Goal: Navigation & Orientation: Find specific page/section

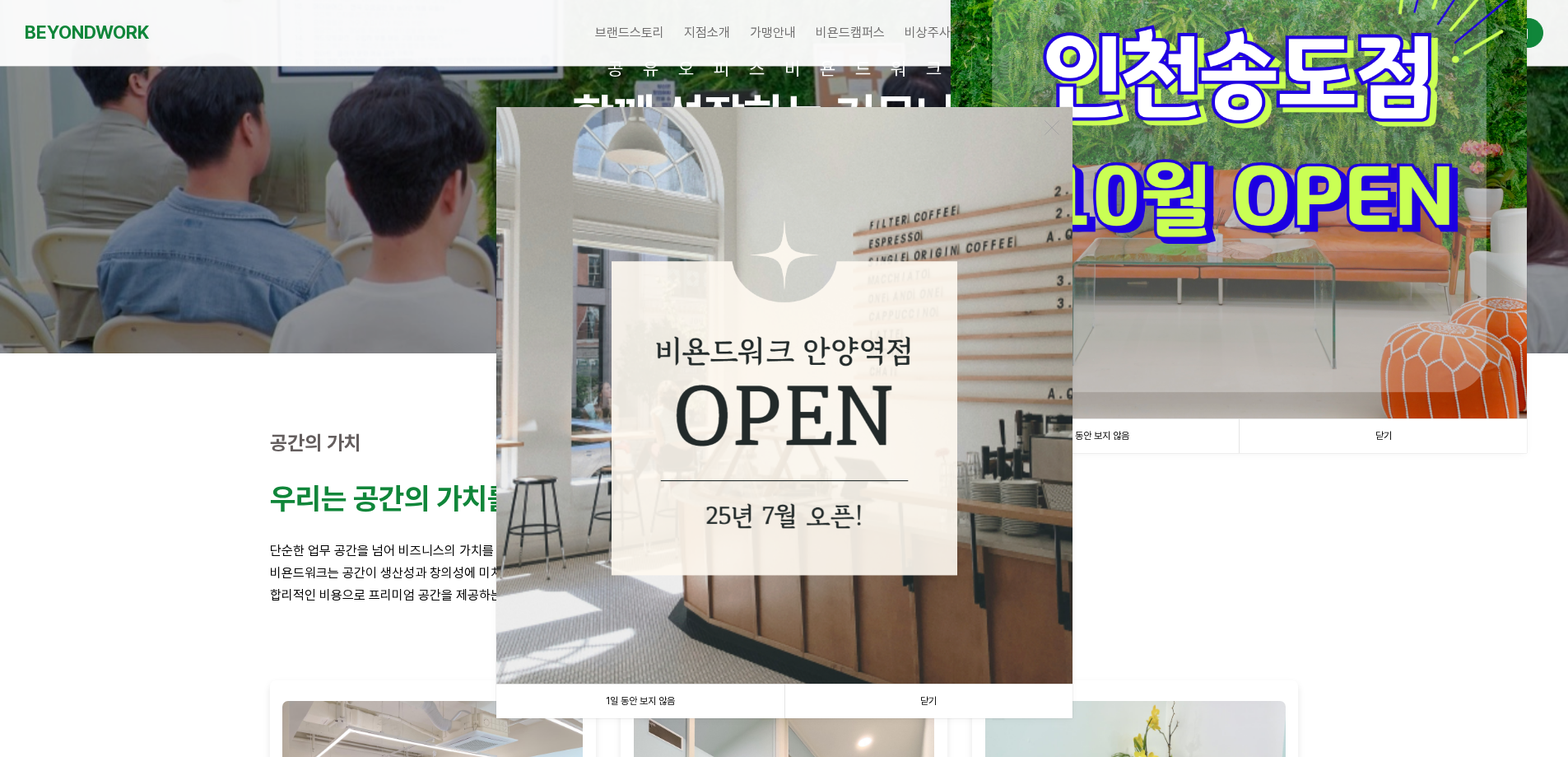
scroll to position [165, 0]
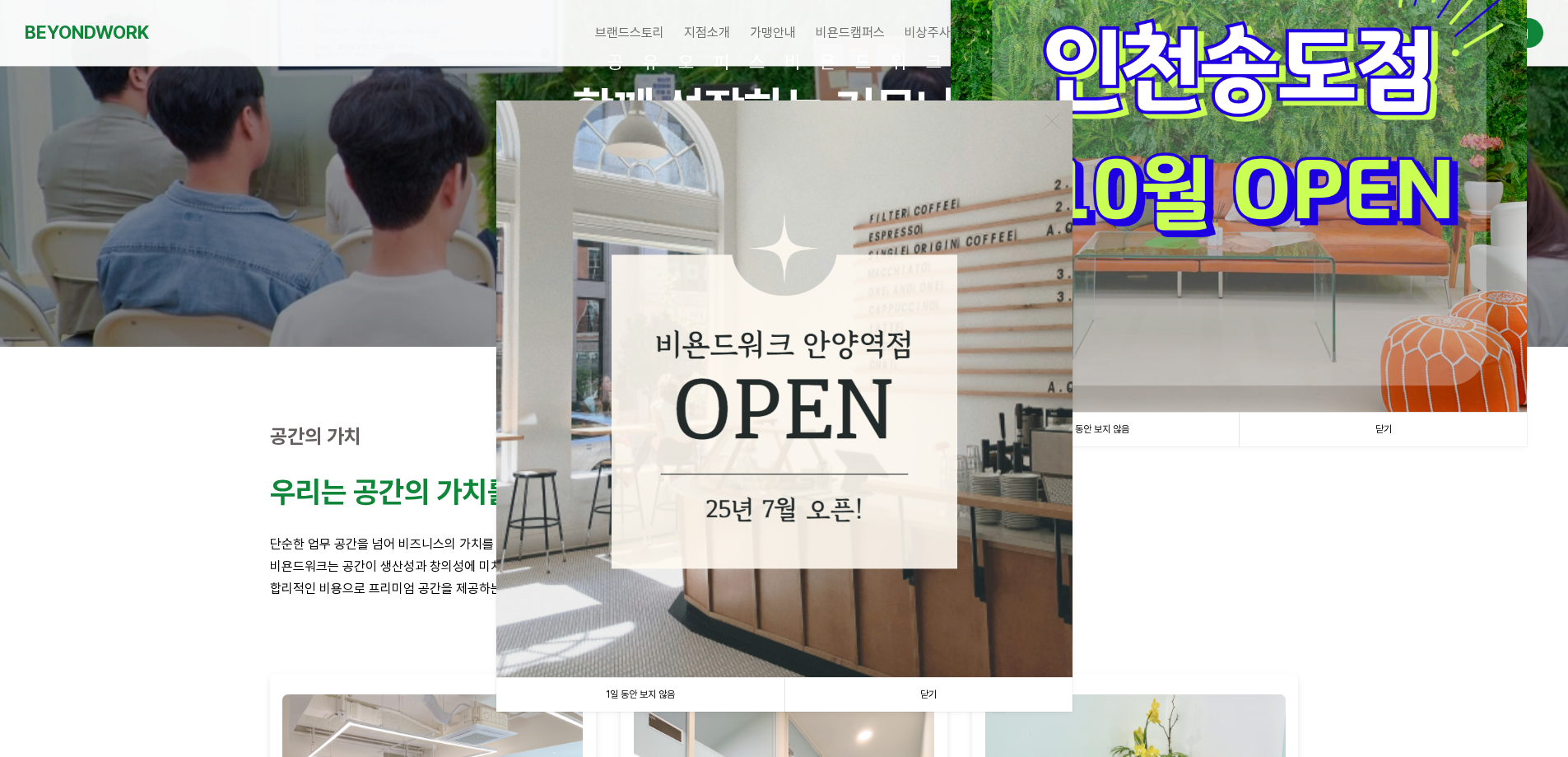
click at [668, 692] on link "1일 동안 보지 않음" at bounding box center [640, 694] width 288 height 34
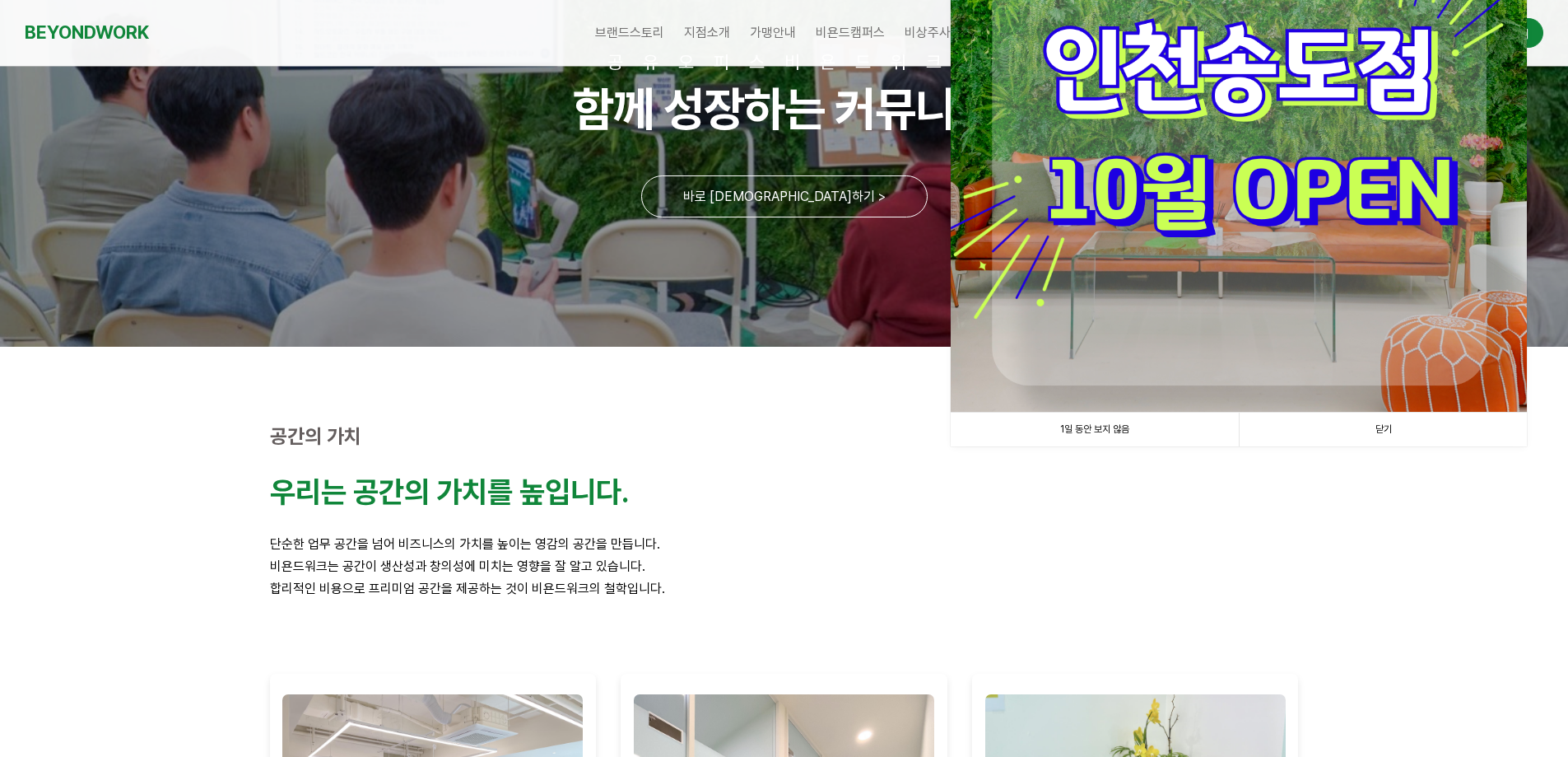
click at [1115, 447] on link "1일 동안 보지 않음" at bounding box center [1094, 430] width 288 height 34
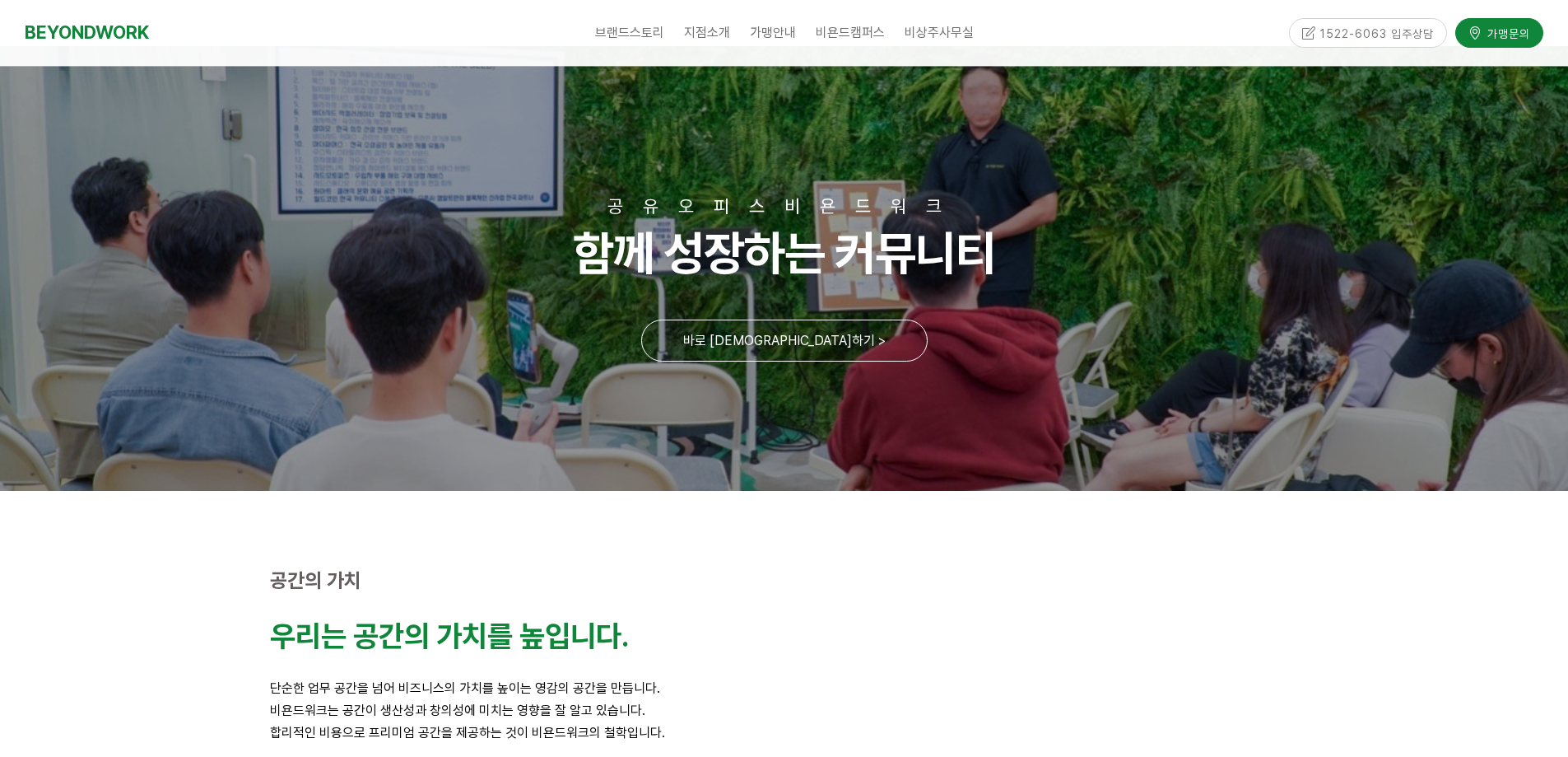
scroll to position [0, 0]
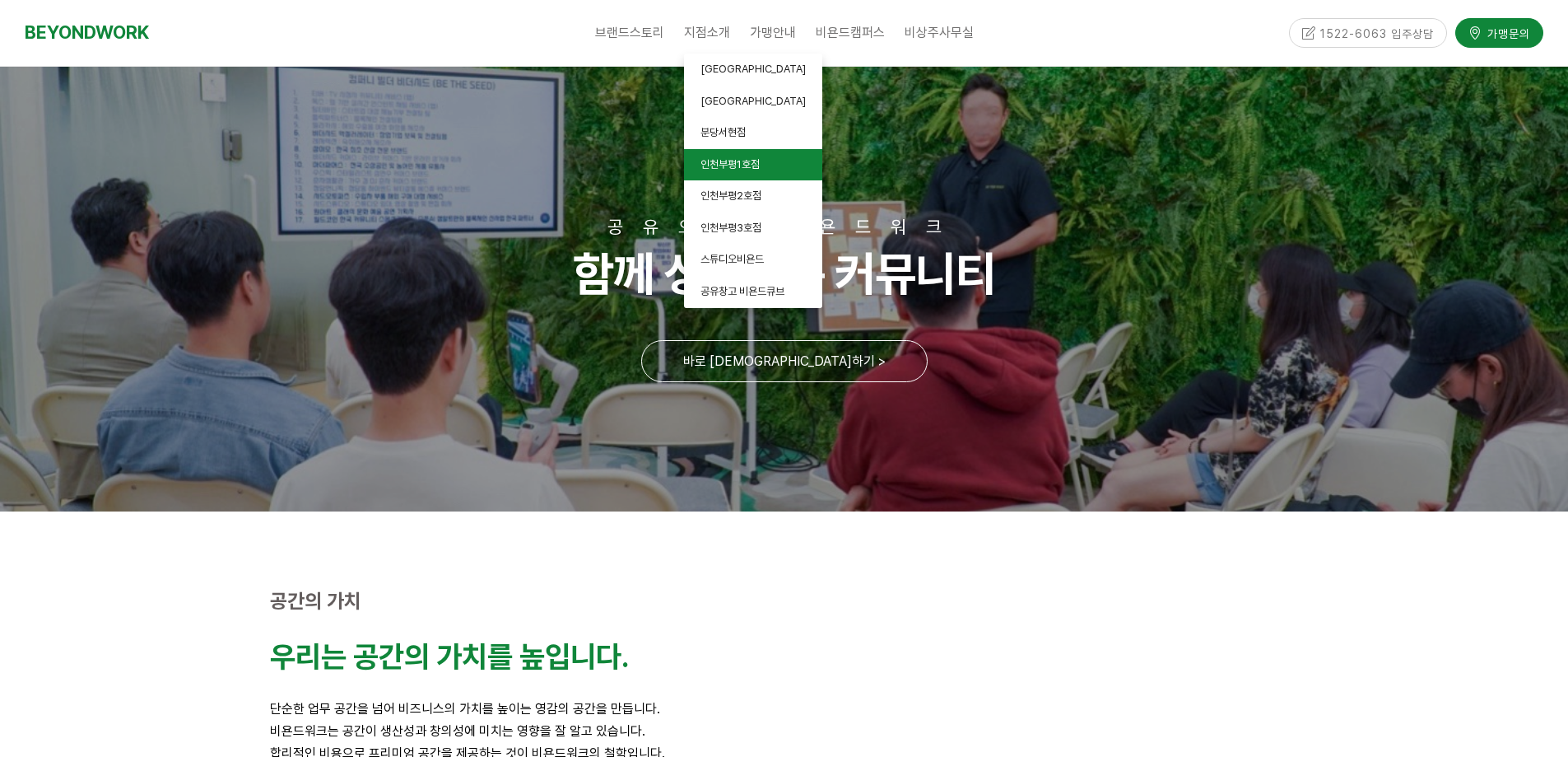
click at [756, 165] on span "인천부평1호점" at bounding box center [730, 164] width 59 height 13
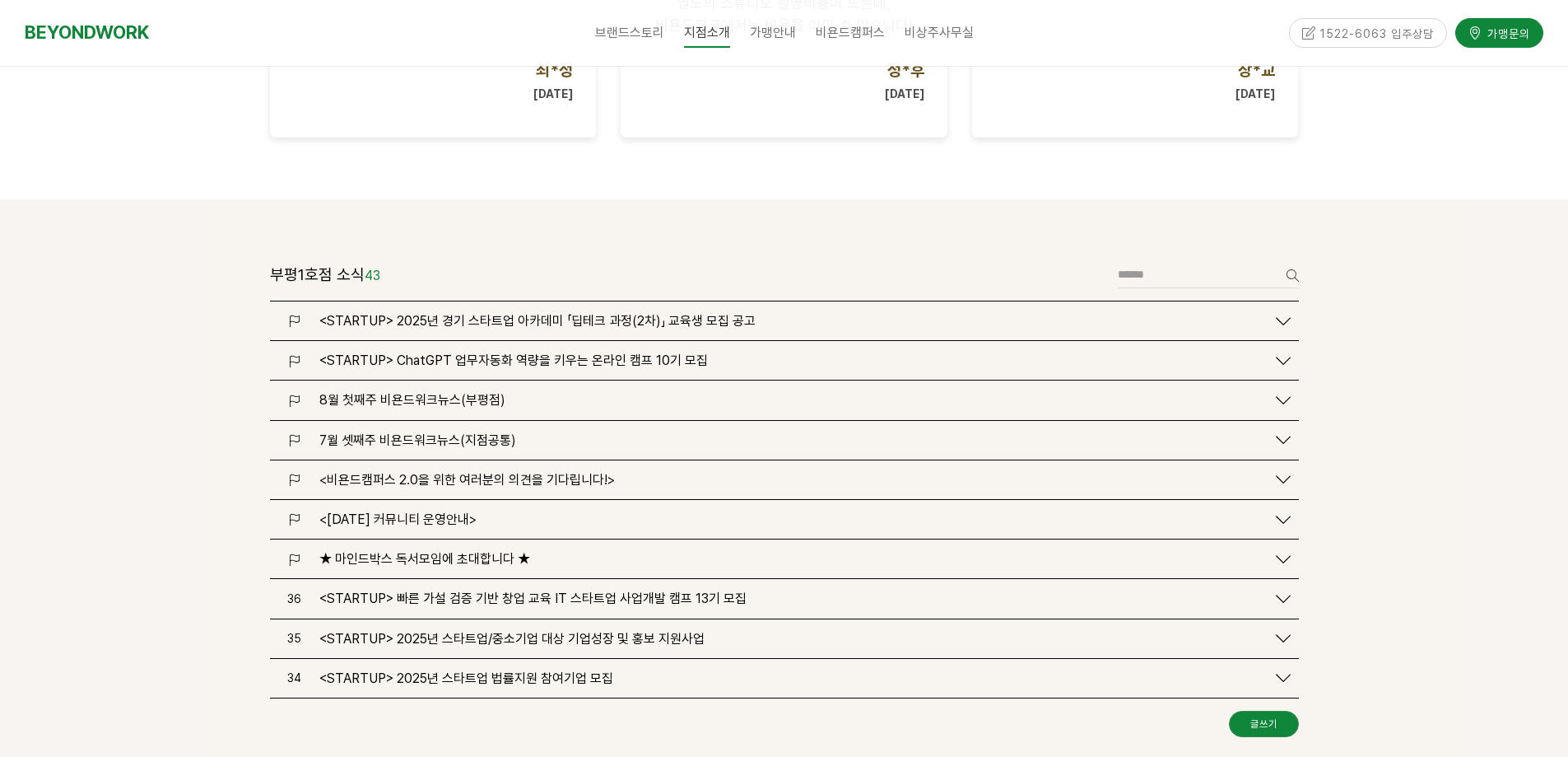
scroll to position [1894, 0]
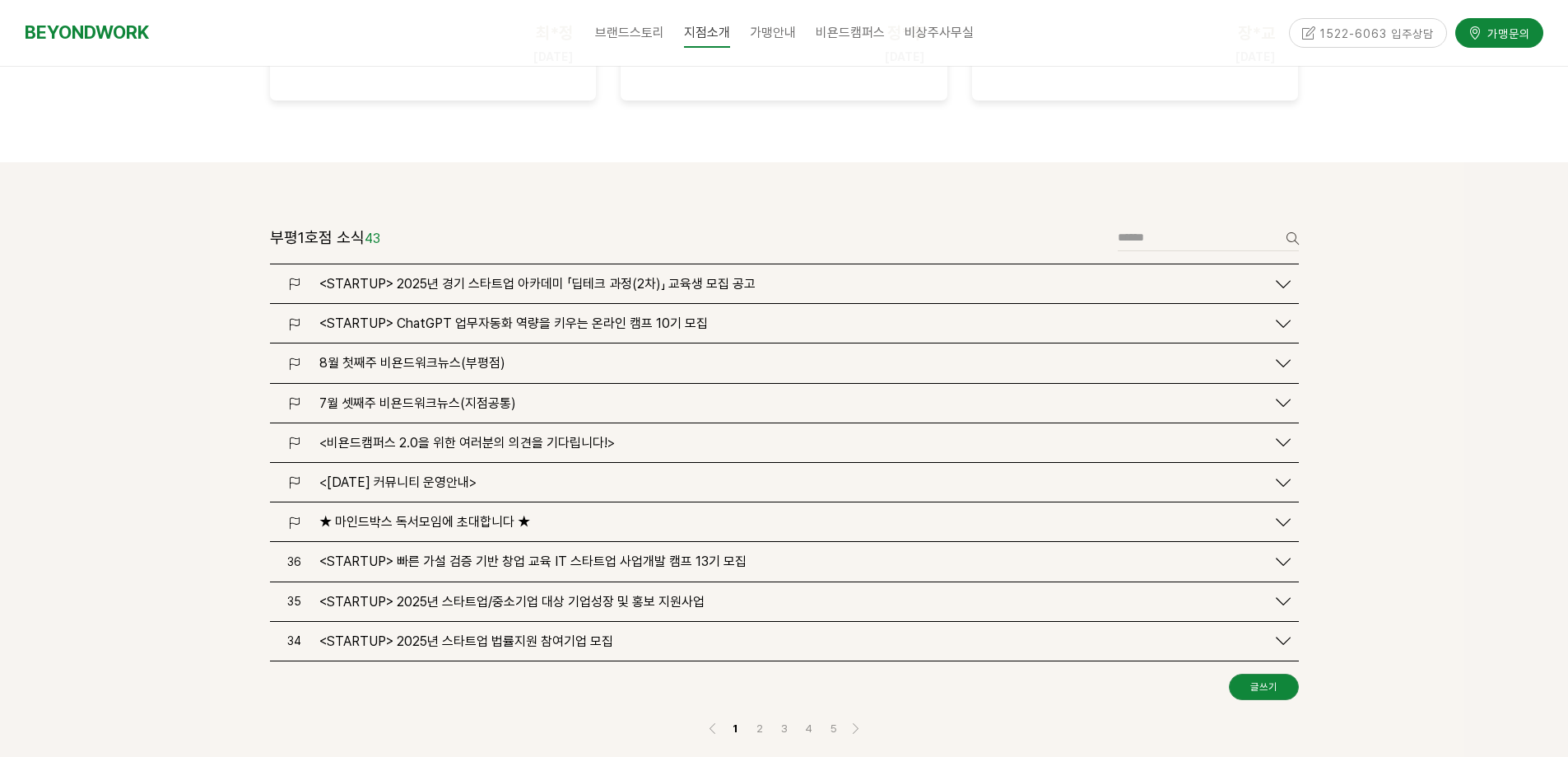
click at [1382, 305] on div at bounding box center [784, 490] width 1568 height 655
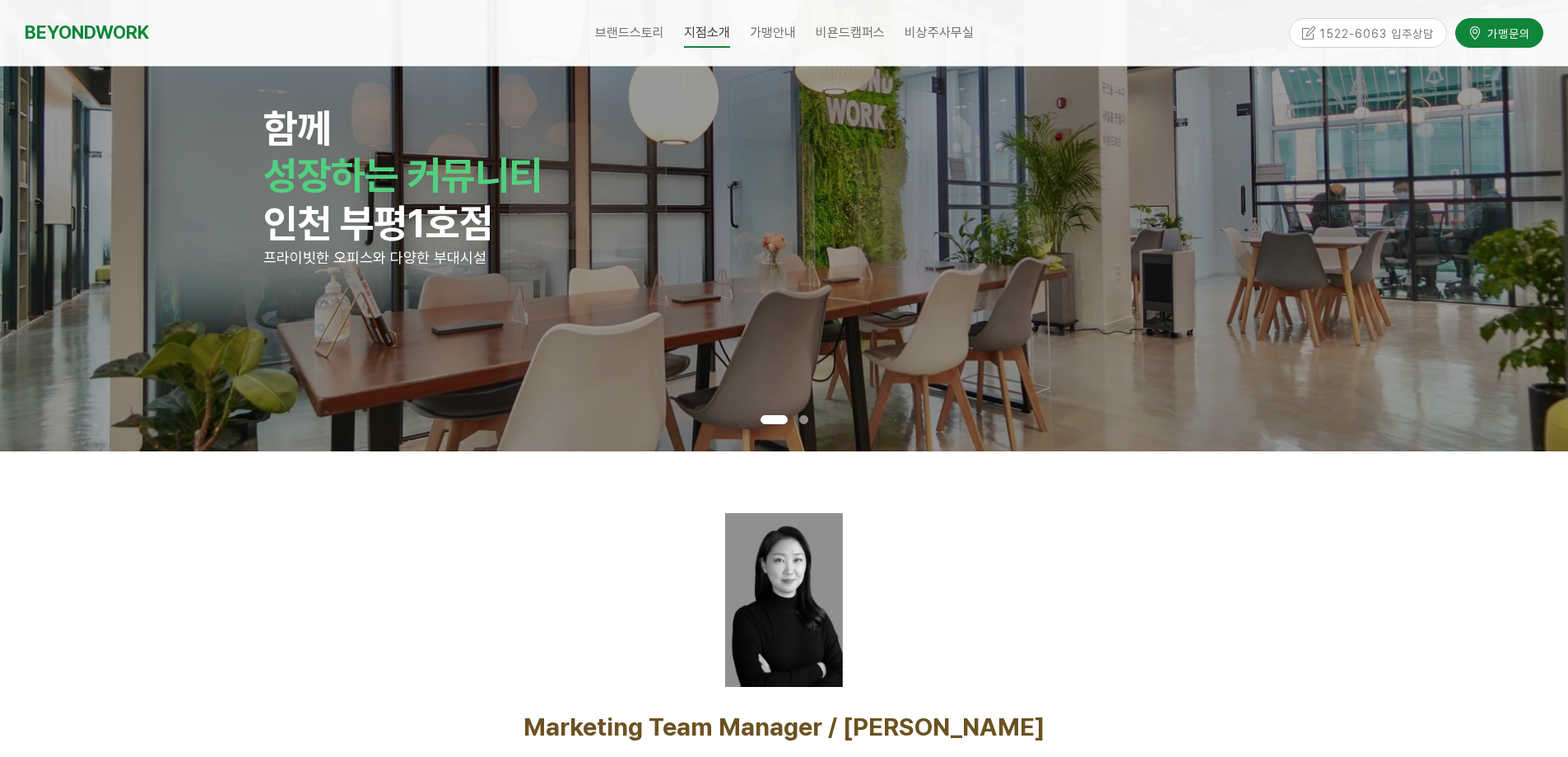
scroll to position [0, 0]
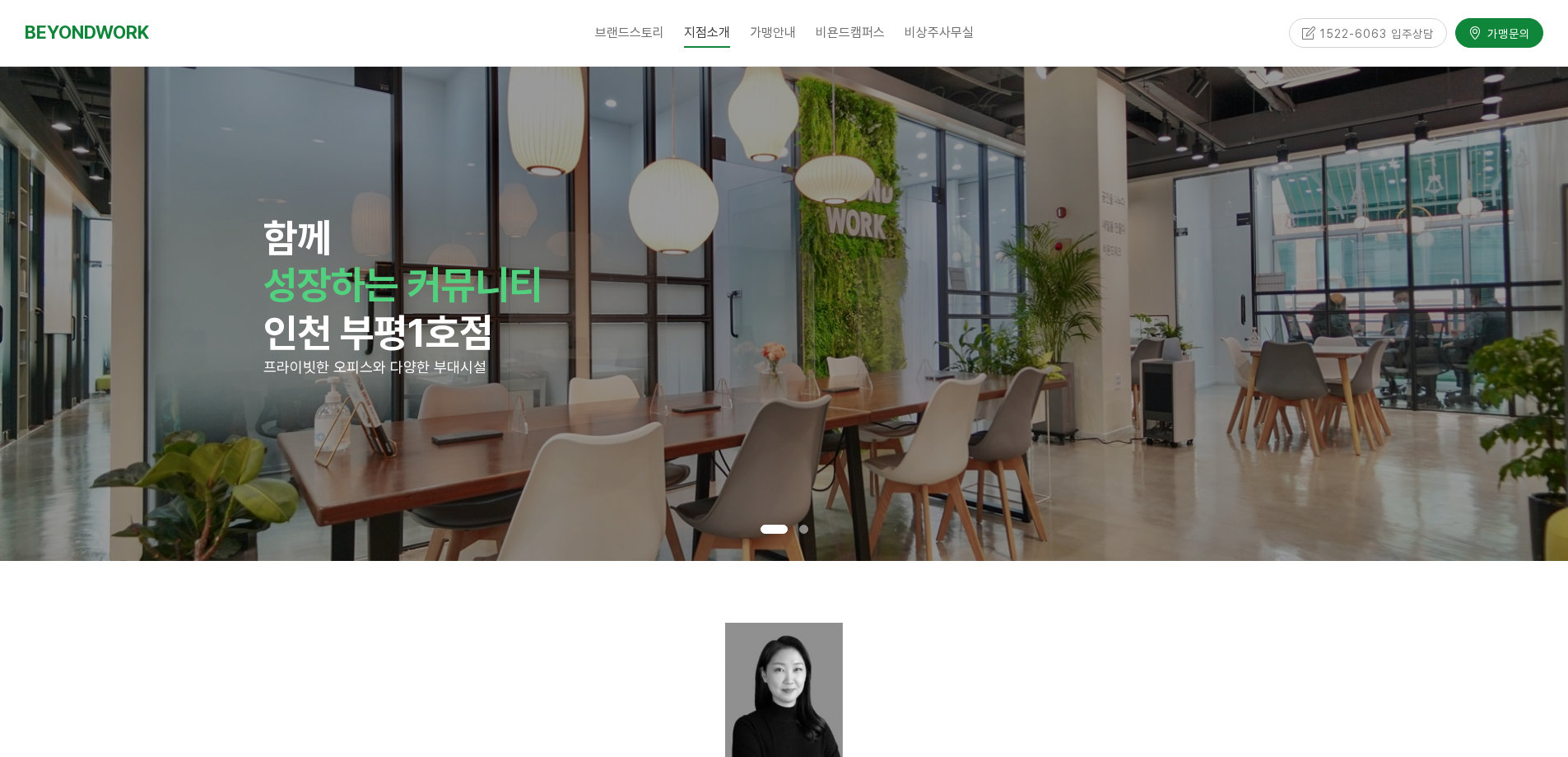
click at [369, 613] on div at bounding box center [785, 709] width 1054 height 199
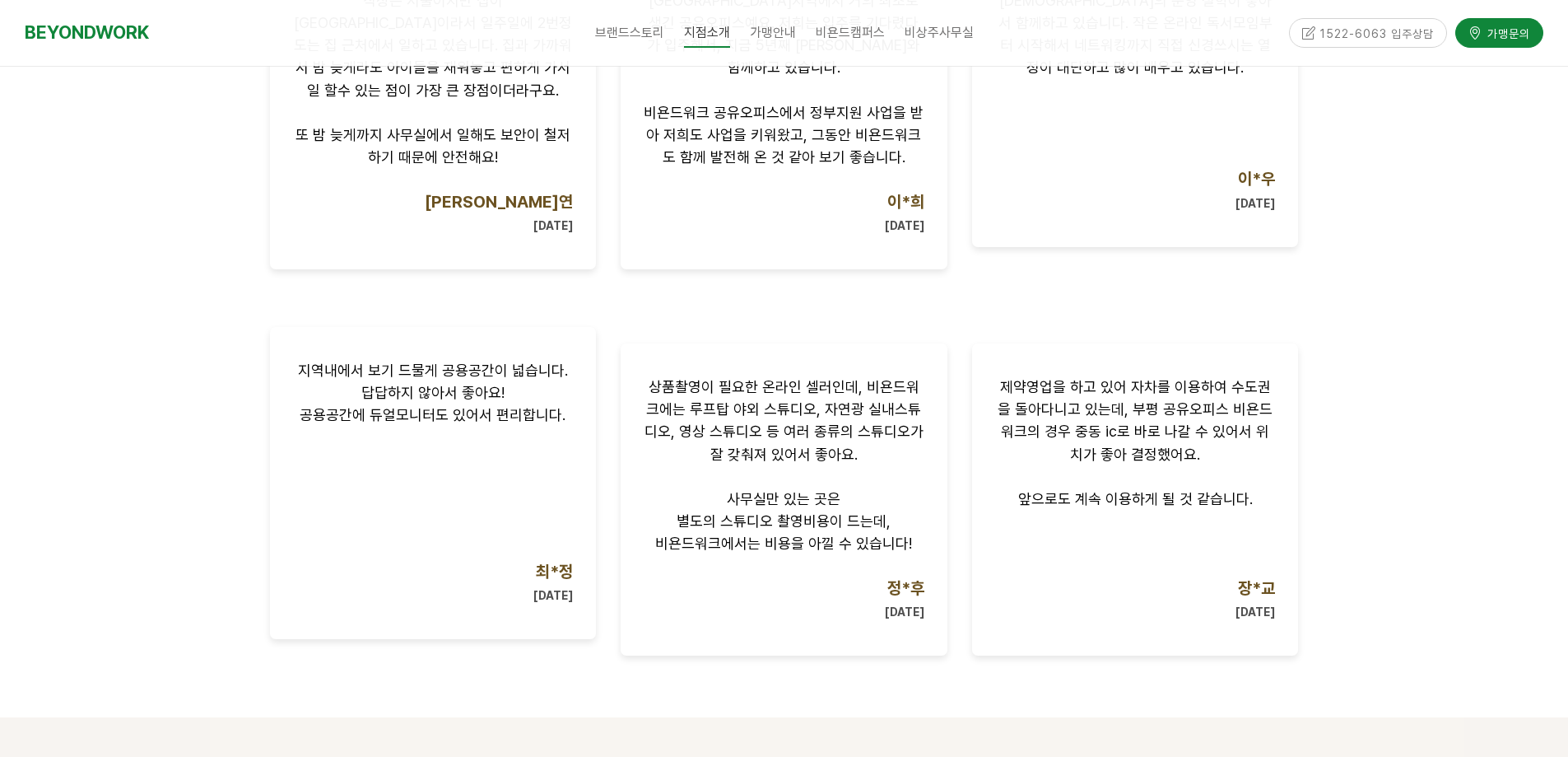
scroll to position [1976, 0]
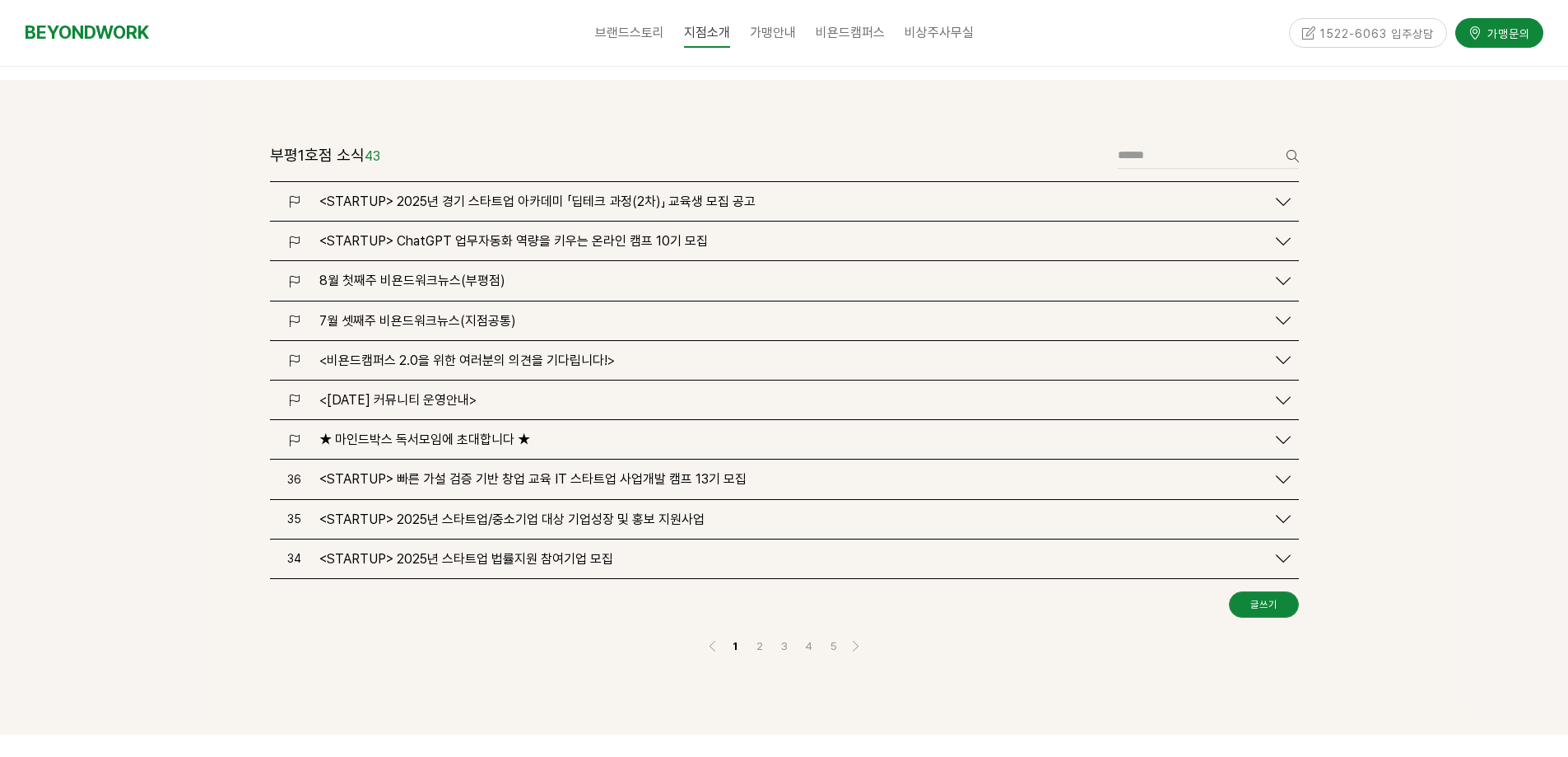
click at [1368, 362] on div at bounding box center [784, 407] width 1568 height 655
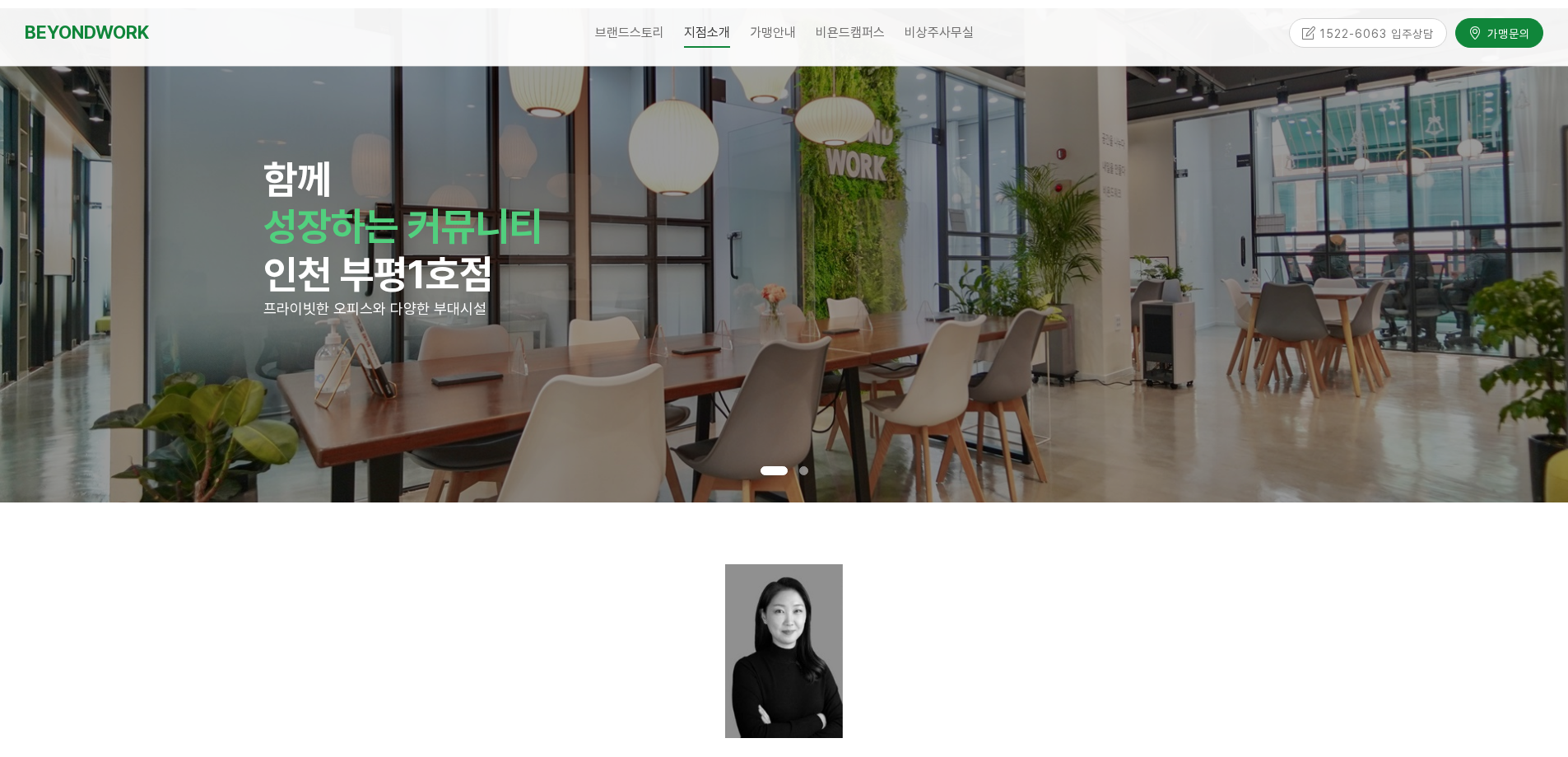
scroll to position [0, 0]
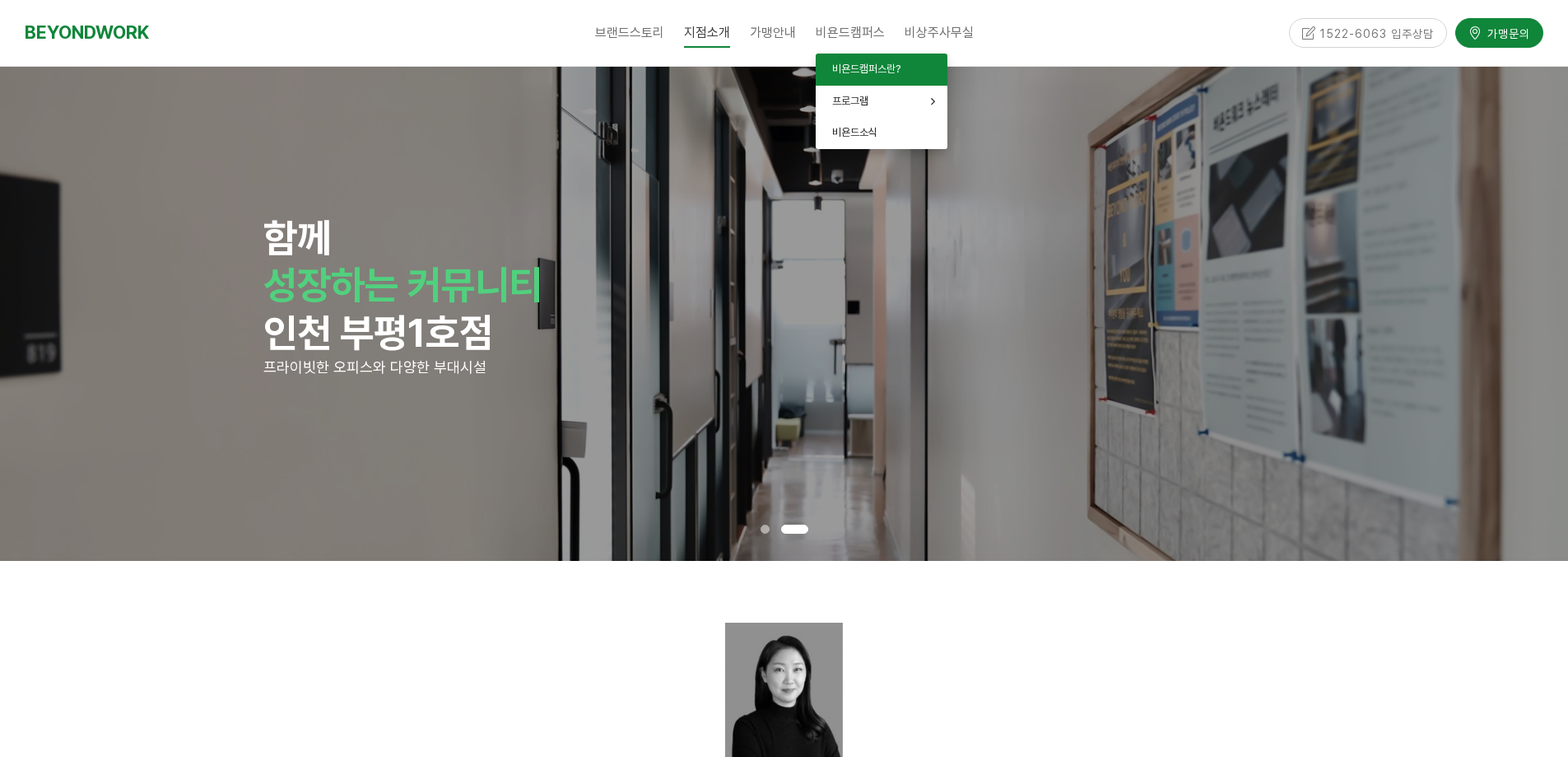
click at [869, 57] on link "비욘드캠퍼스란?" at bounding box center [882, 69] width 132 height 32
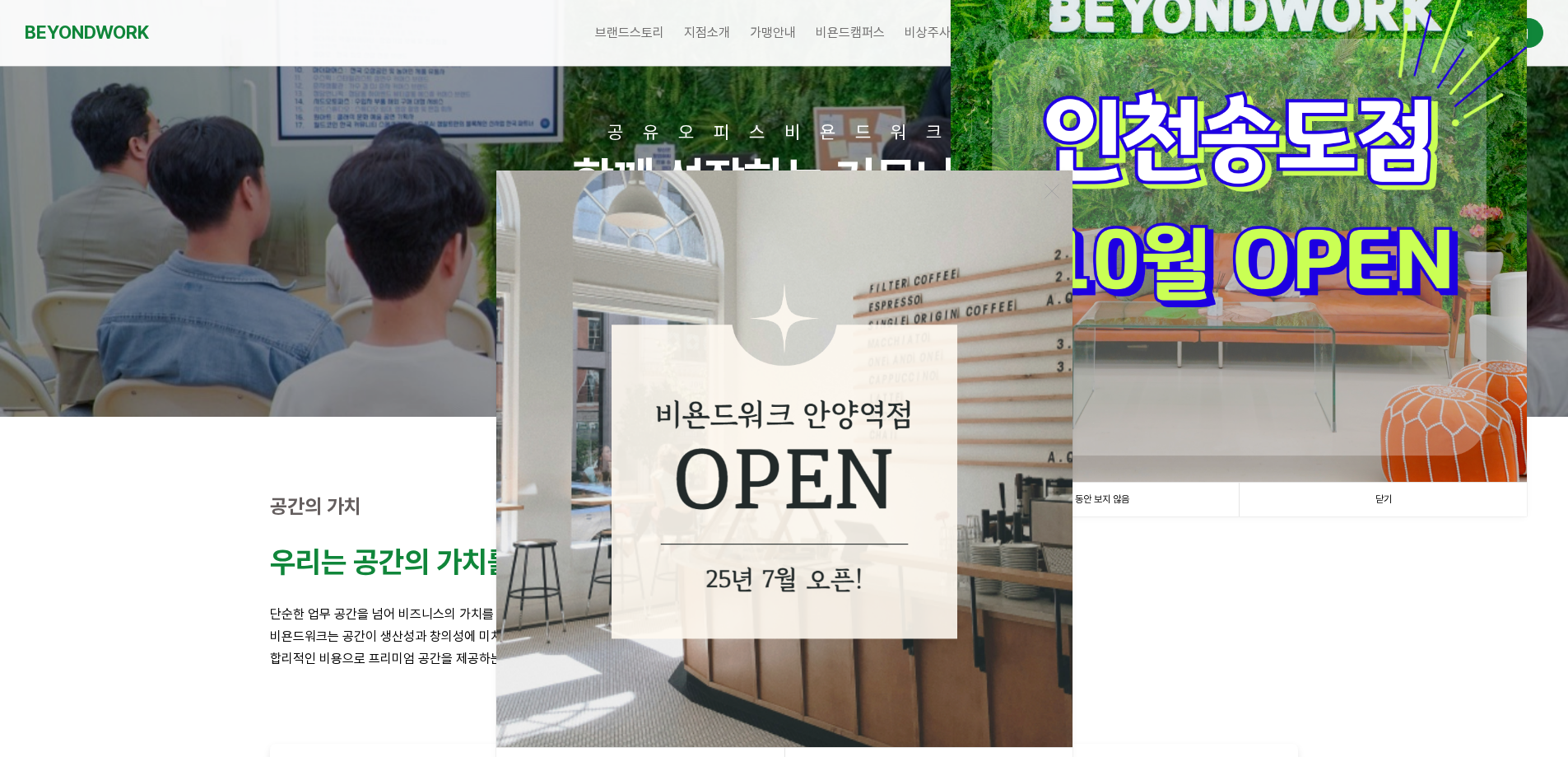
scroll to position [247, 0]
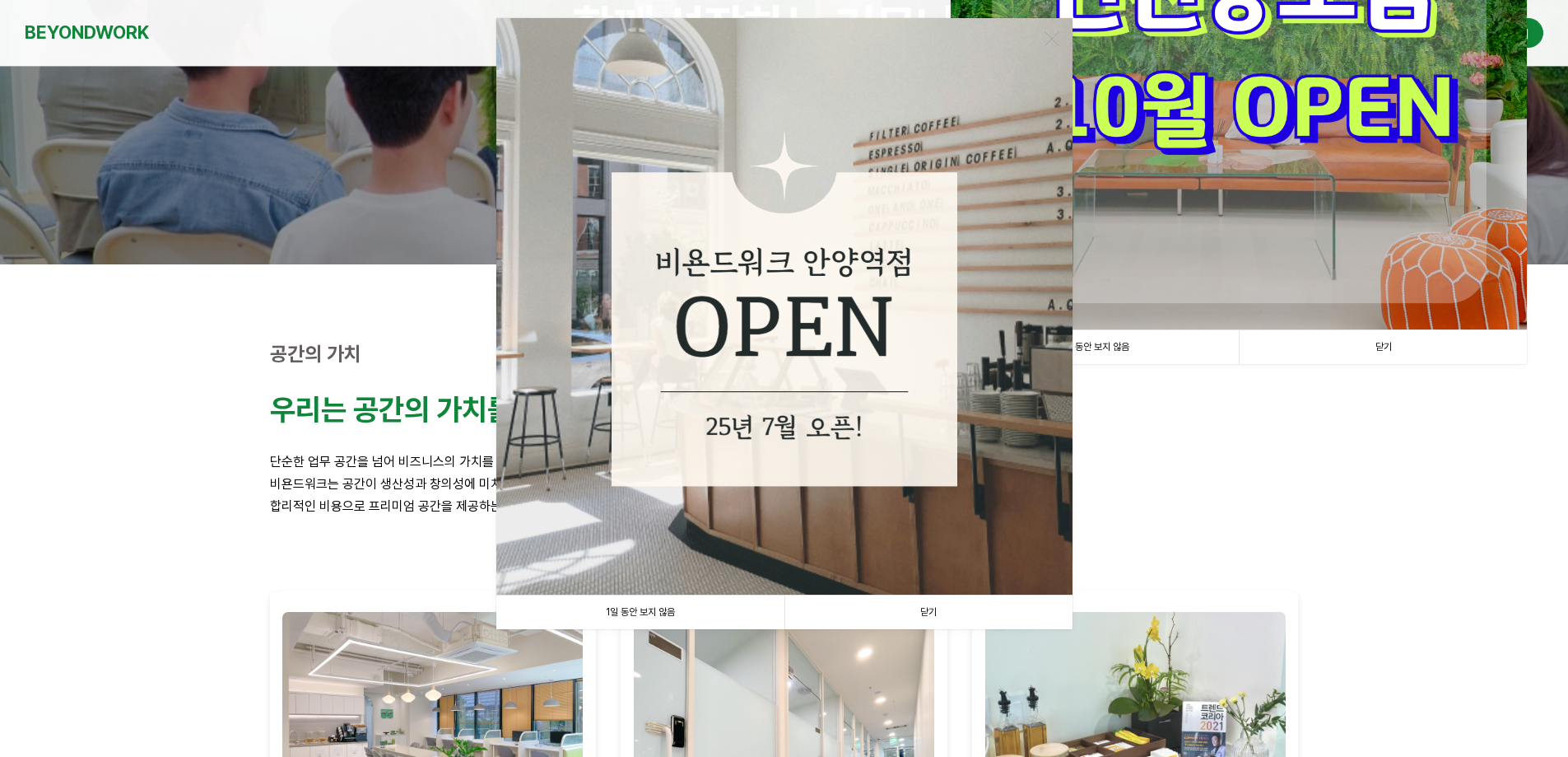
click at [660, 601] on link "1일 동안 보지 않음" at bounding box center [640, 612] width 288 height 34
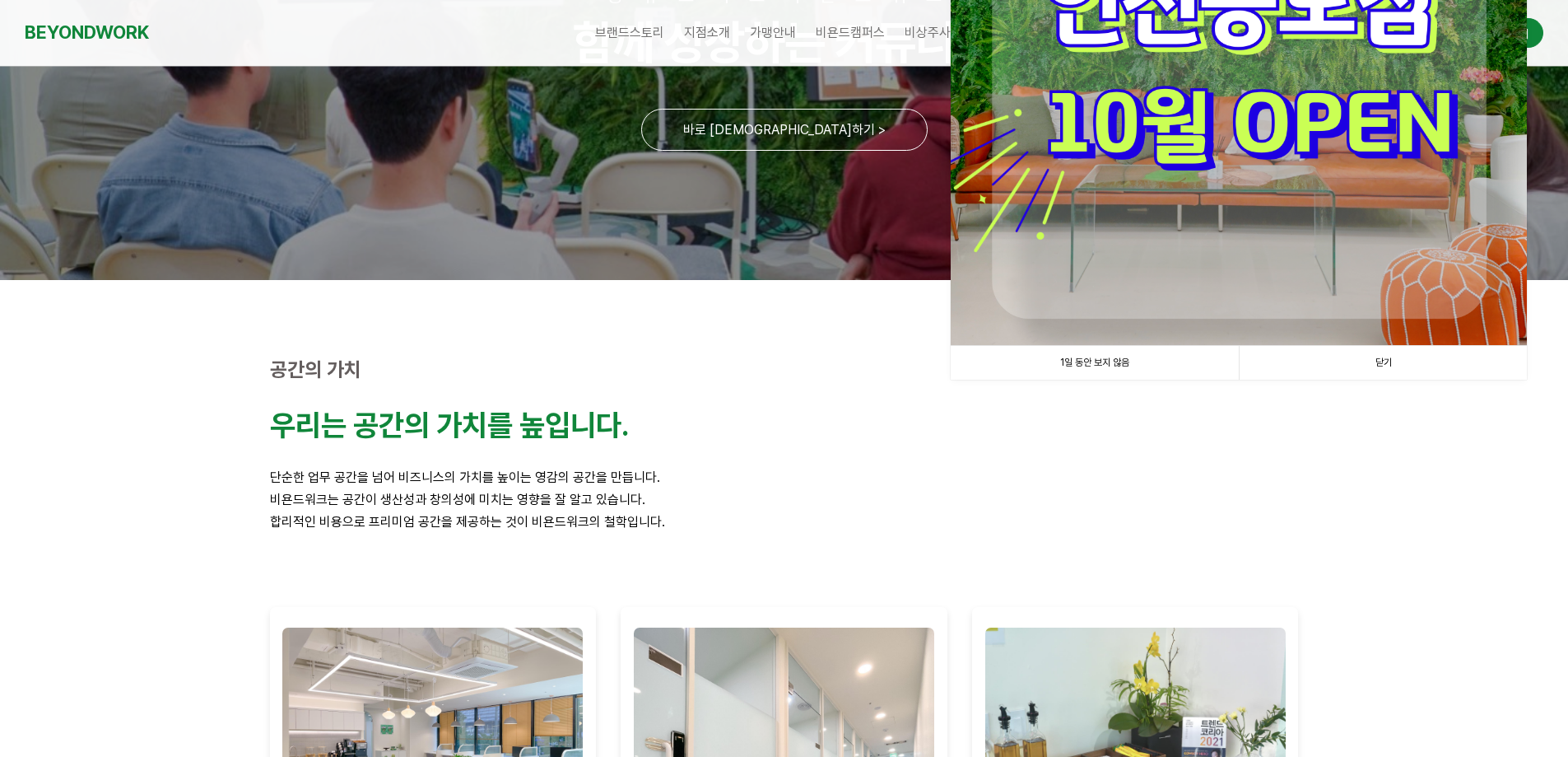
scroll to position [0, 0]
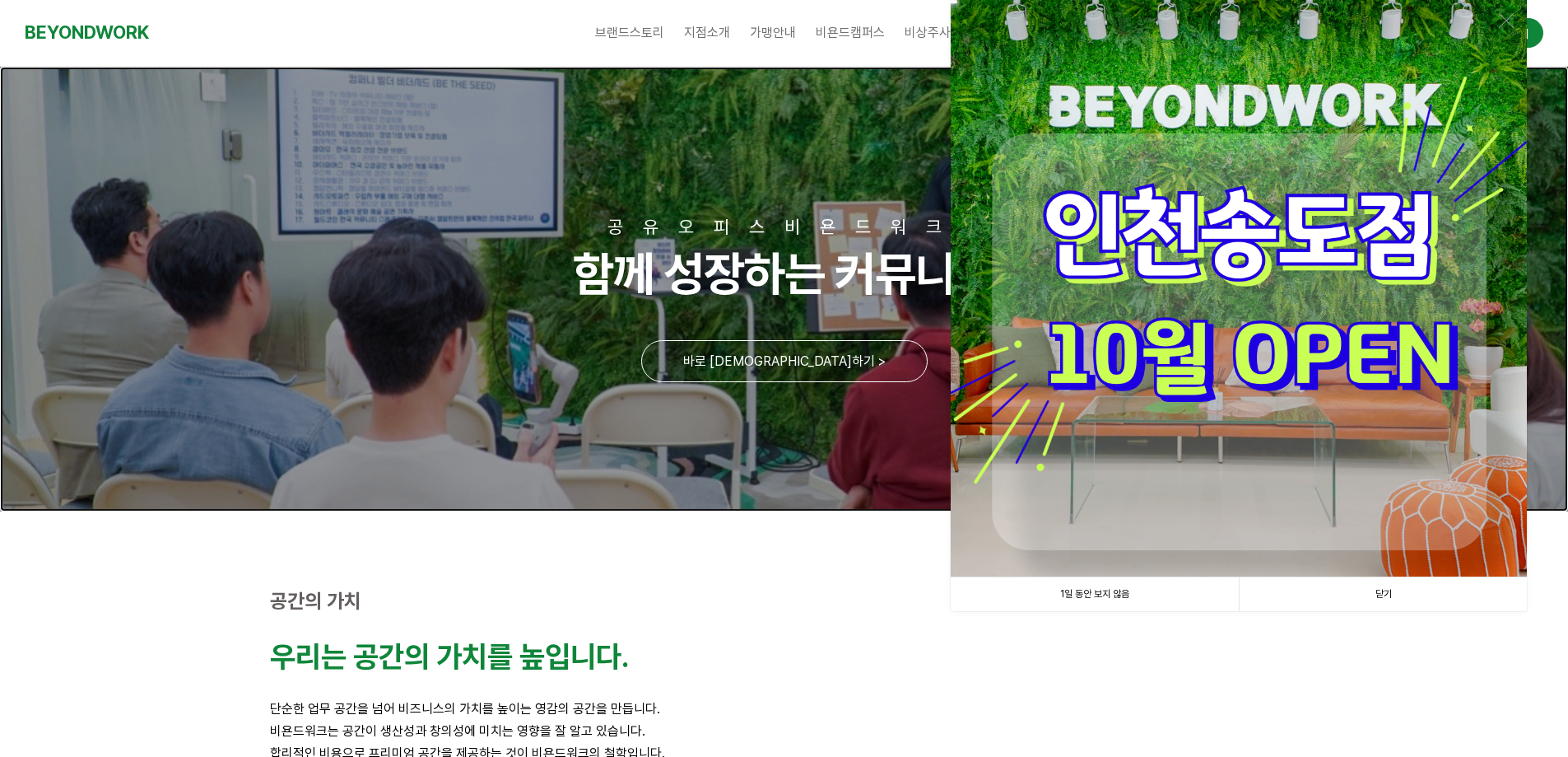
click at [814, 357] on link at bounding box center [784, 289] width 1568 height 445
